Goal: Navigation & Orientation: Go to known website

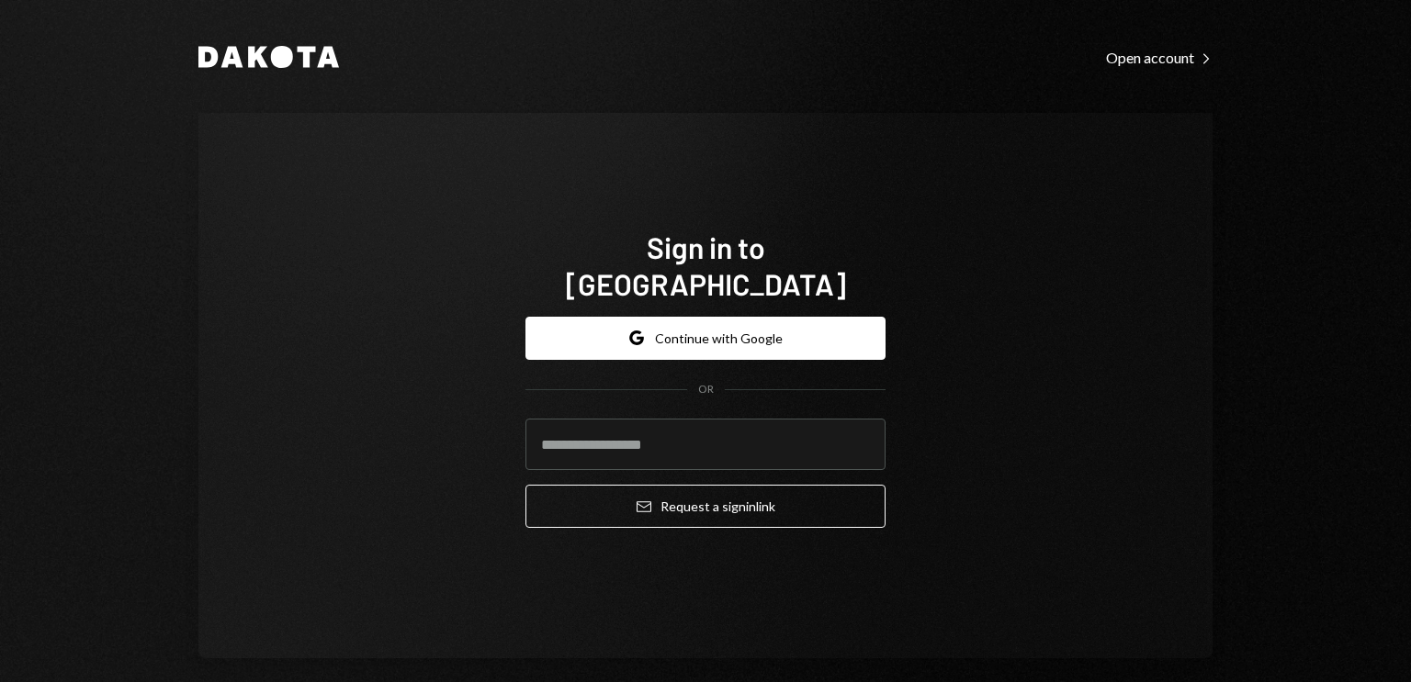
type input "**********"
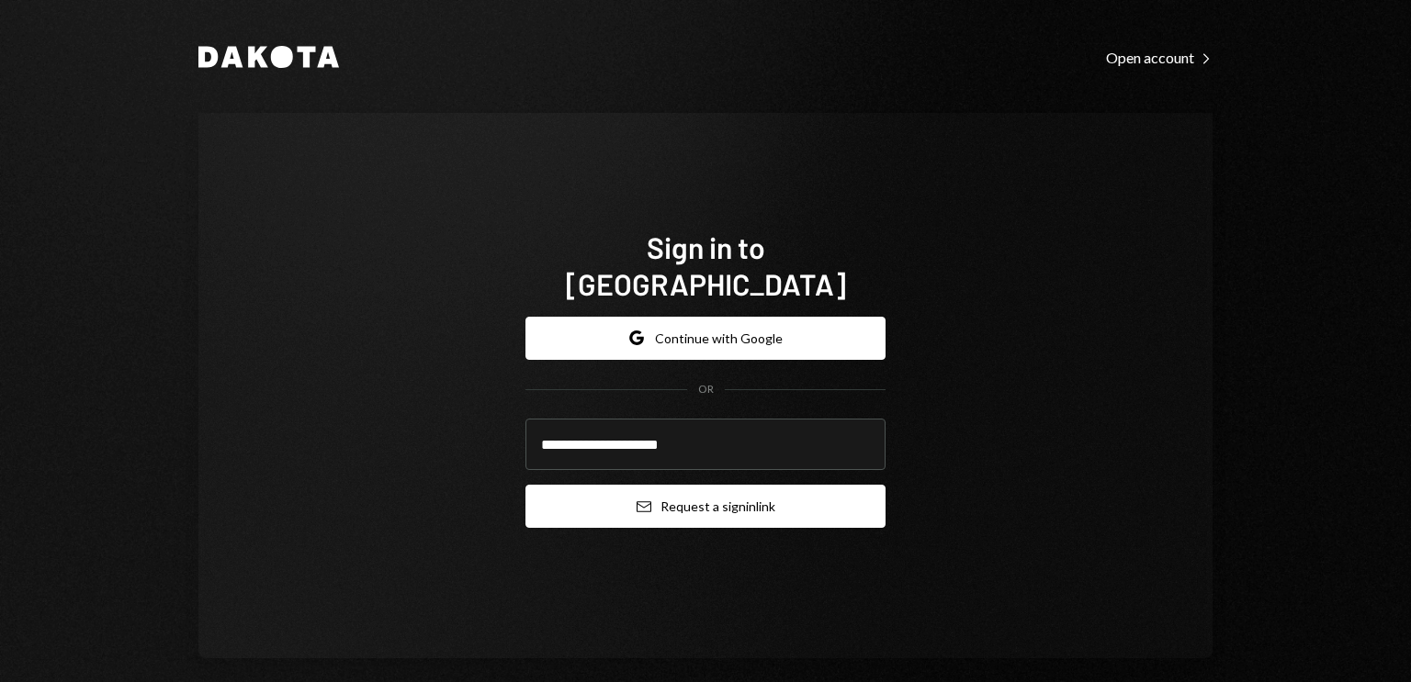
click at [739, 491] on button "Email Request a sign in link" at bounding box center [705, 506] width 360 height 43
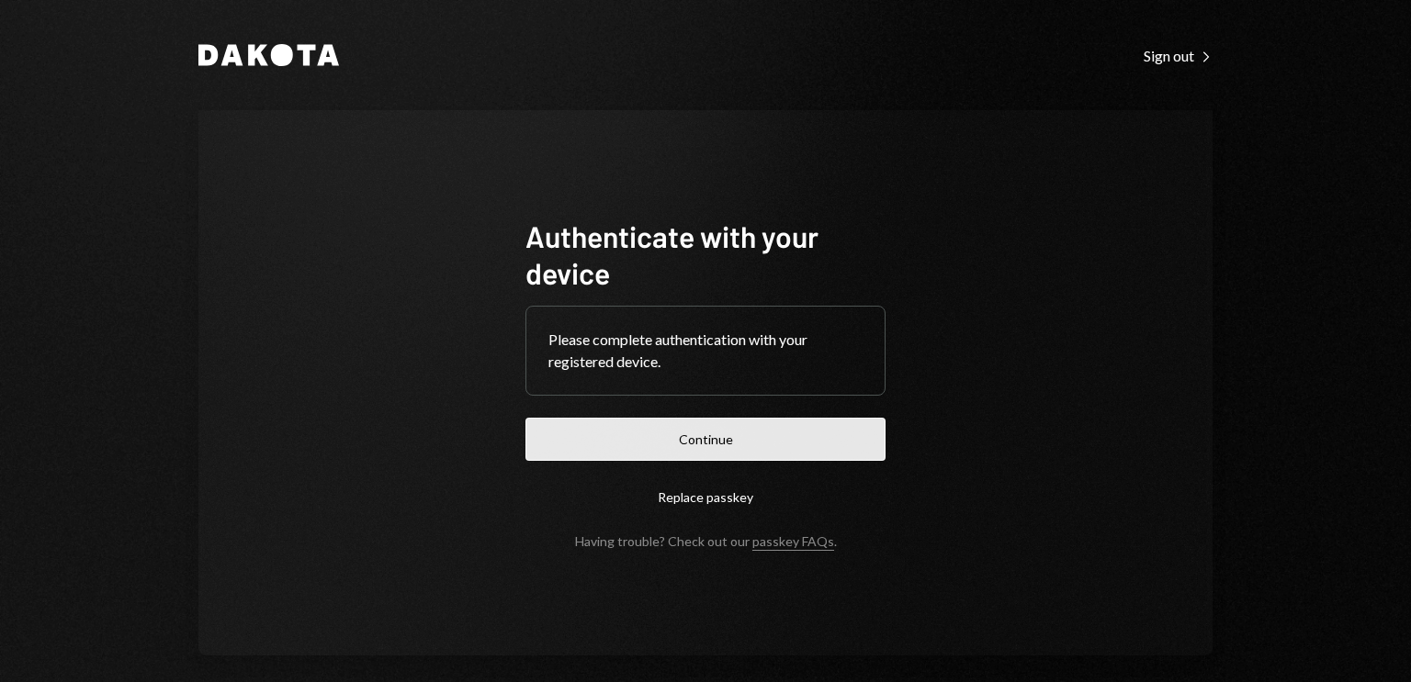
click at [733, 444] on button "Continue" at bounding box center [705, 439] width 360 height 43
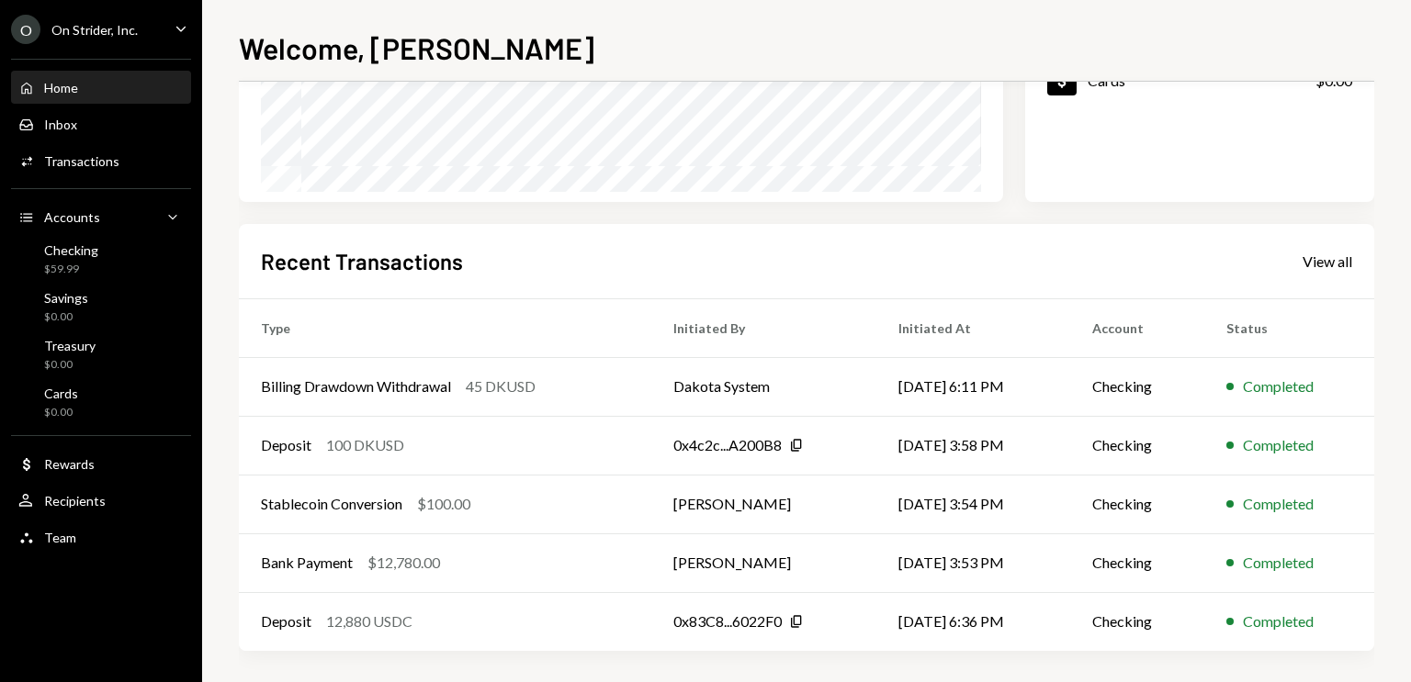
scroll to position [337, 0]
